Goal: Task Accomplishment & Management: Manage account settings

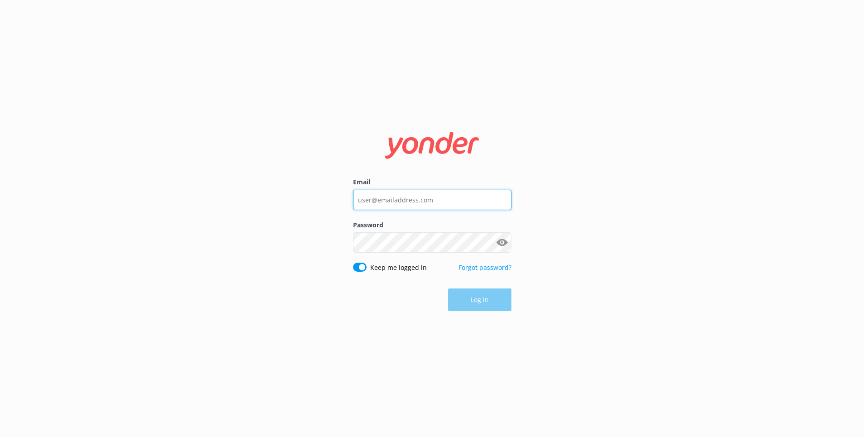
type input "[PERSON_NAME][EMAIL_ADDRESS][DOMAIN_NAME]"
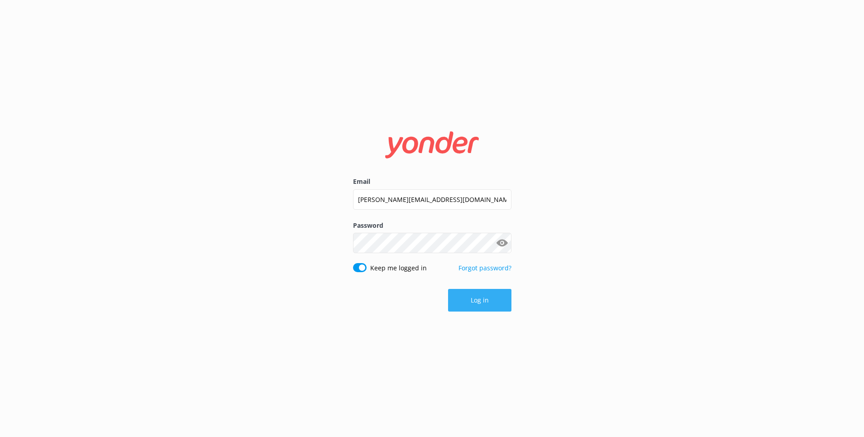
click at [484, 298] on div "Log in" at bounding box center [432, 300] width 158 height 23
click at [483, 298] on button "Log in" at bounding box center [479, 300] width 63 height 23
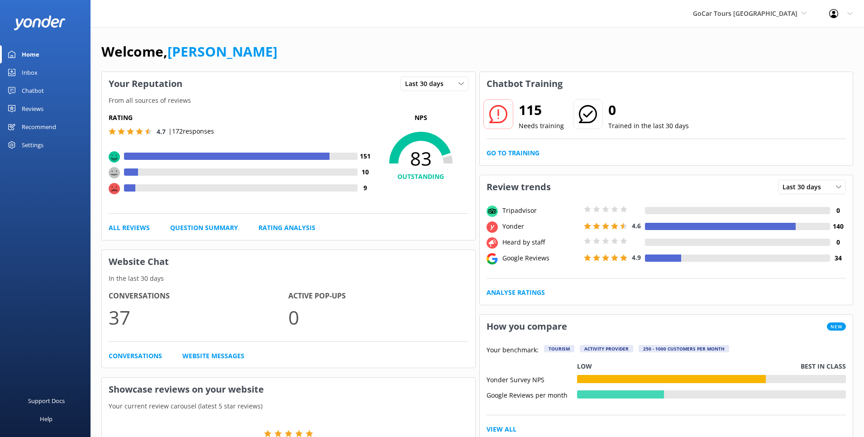
click at [44, 108] on link "Reviews" at bounding box center [45, 109] width 91 height 18
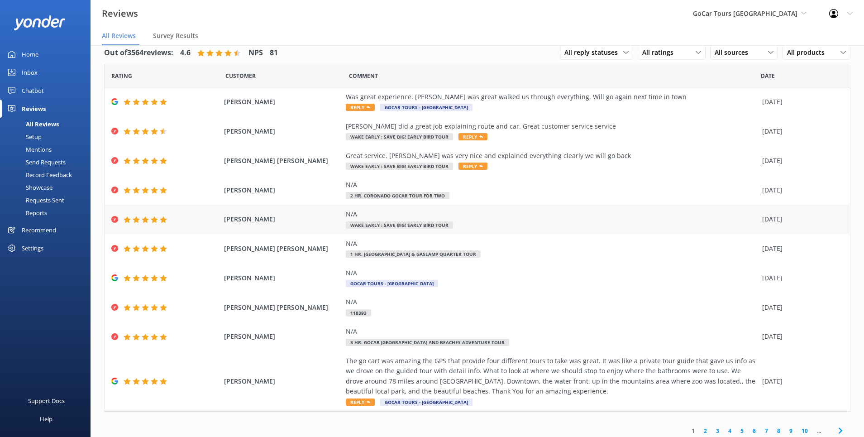
scroll to position [17, 0]
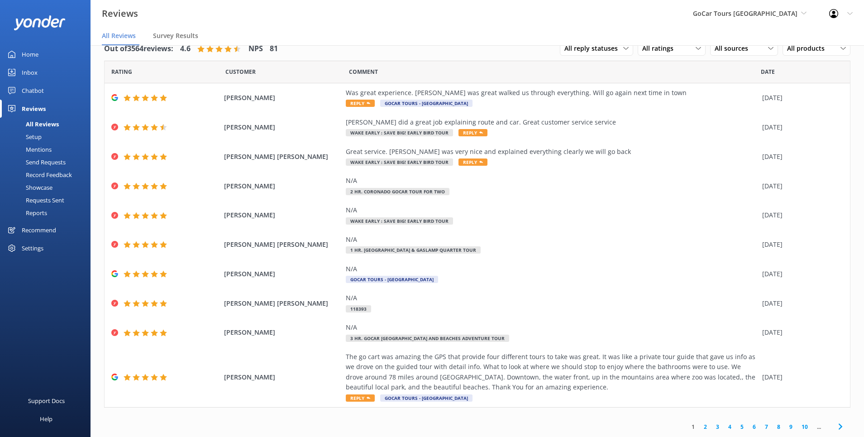
click at [706, 425] on link "2" at bounding box center [705, 426] width 12 height 9
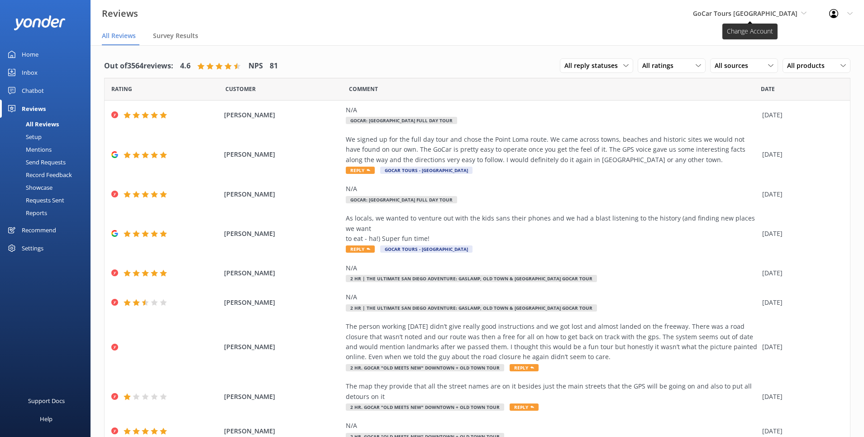
click at [798, 14] on span "GoCar Tours [GEOGRAPHIC_DATA]" at bounding box center [750, 14] width 114 height 10
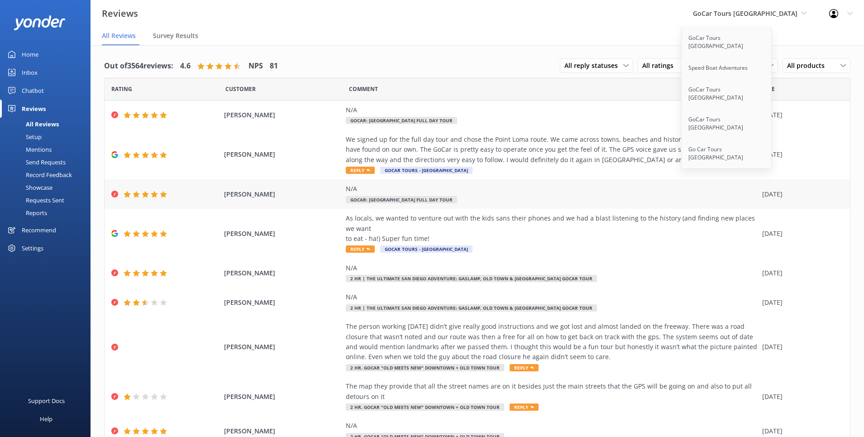
click at [607, 193] on div "N/A" at bounding box center [552, 189] width 412 height 10
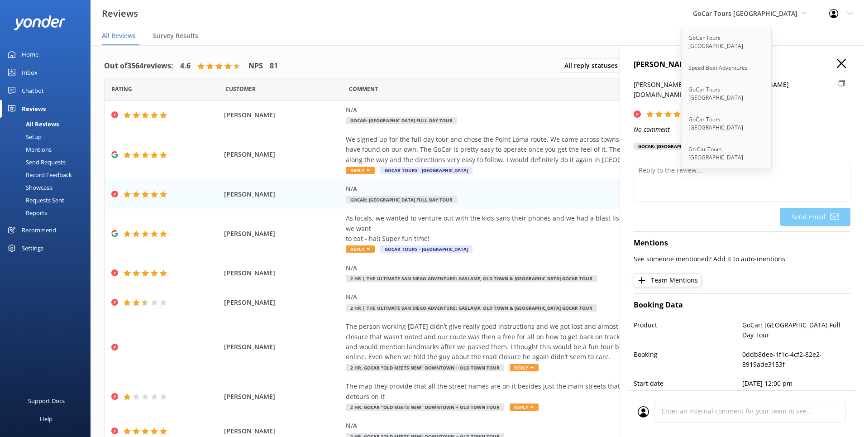
click at [840, 62] on use "button" at bounding box center [841, 63] width 9 height 9
